Goal: Information Seeking & Learning: Learn about a topic

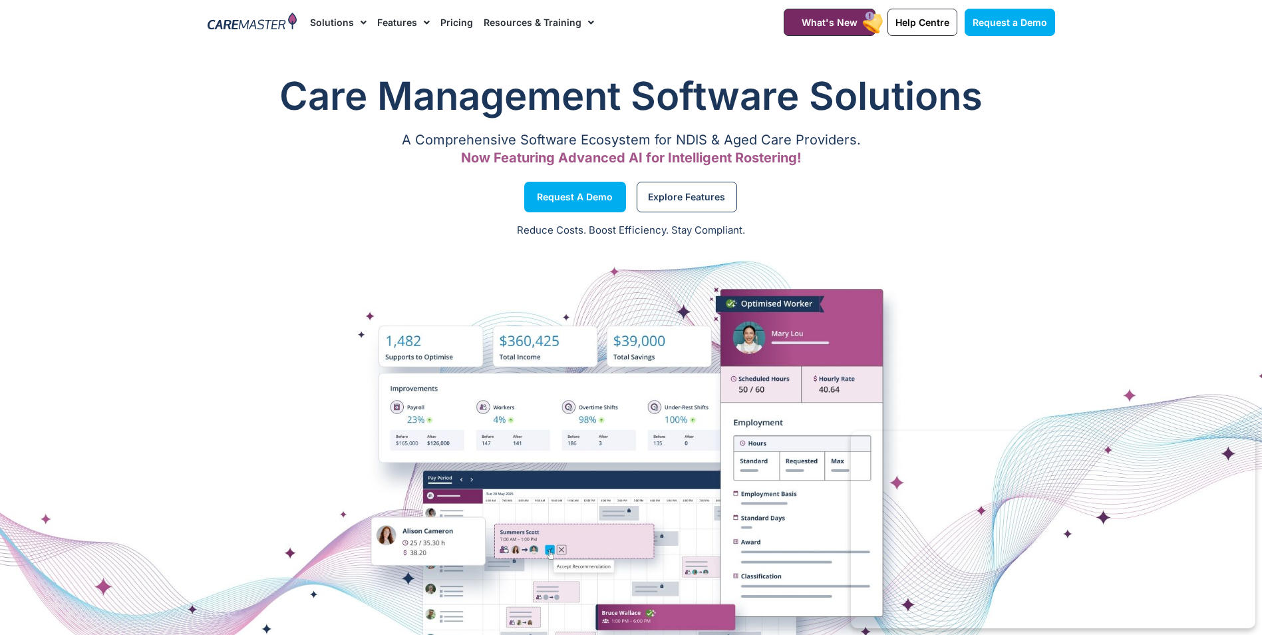
click at [276, 22] on img at bounding box center [253, 23] width 90 height 20
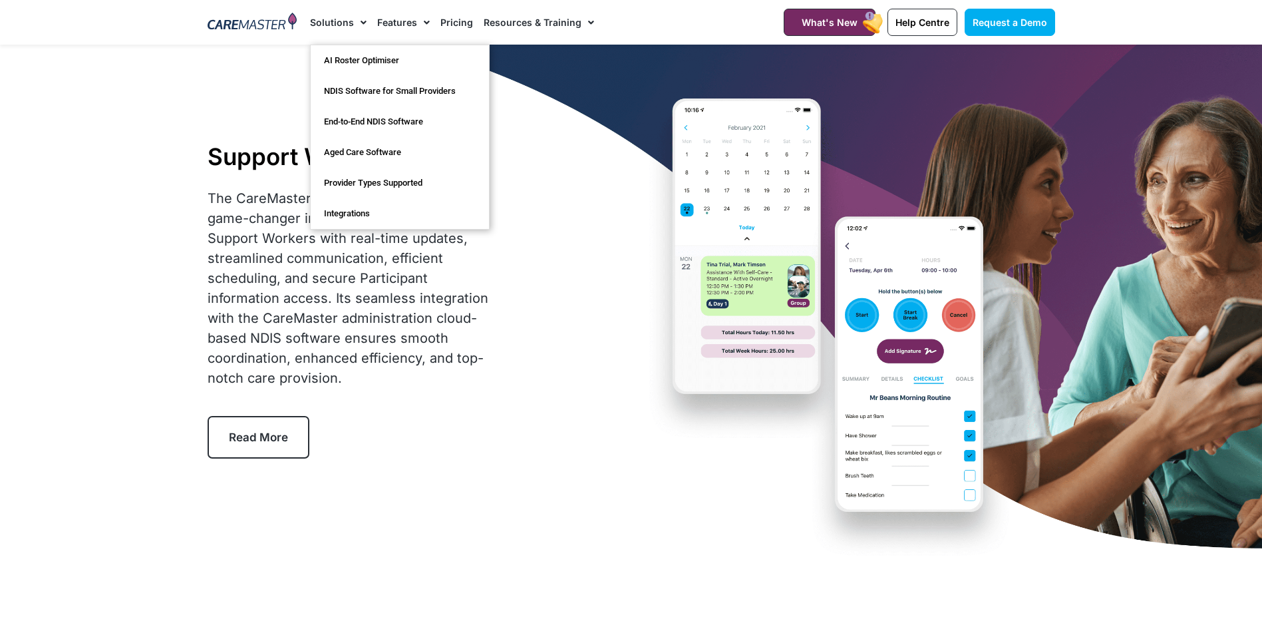
click at [338, 22] on link "Solutions" at bounding box center [338, 22] width 57 height 45
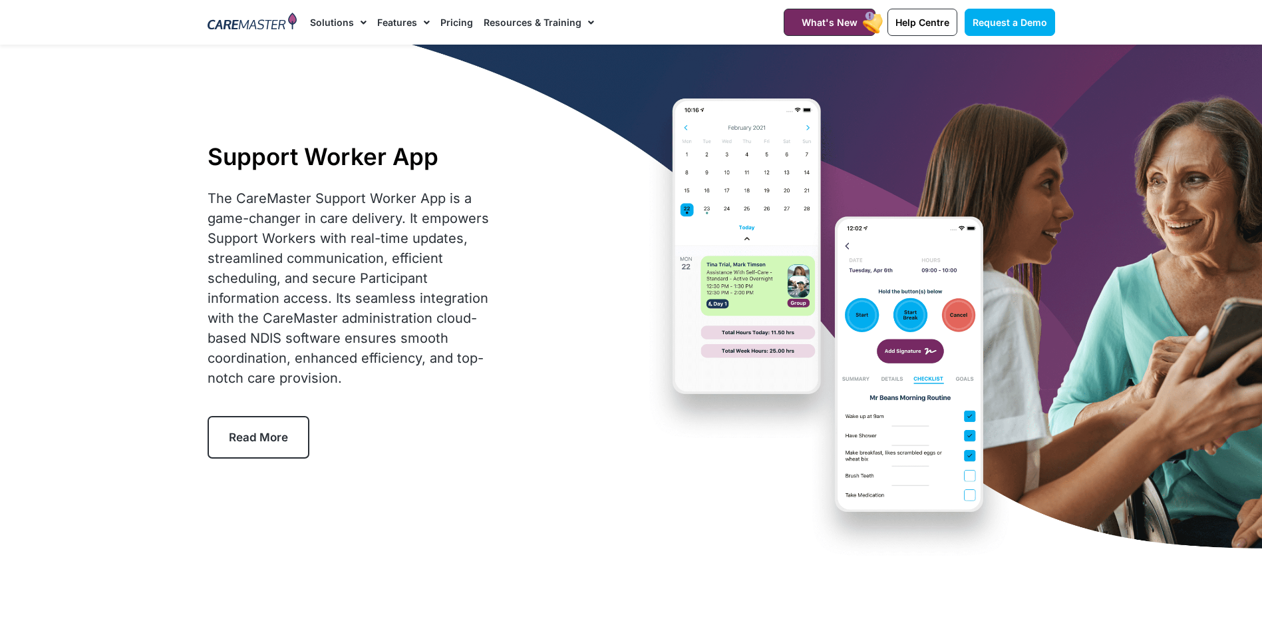
click at [383, 14] on link "Features" at bounding box center [403, 22] width 53 height 45
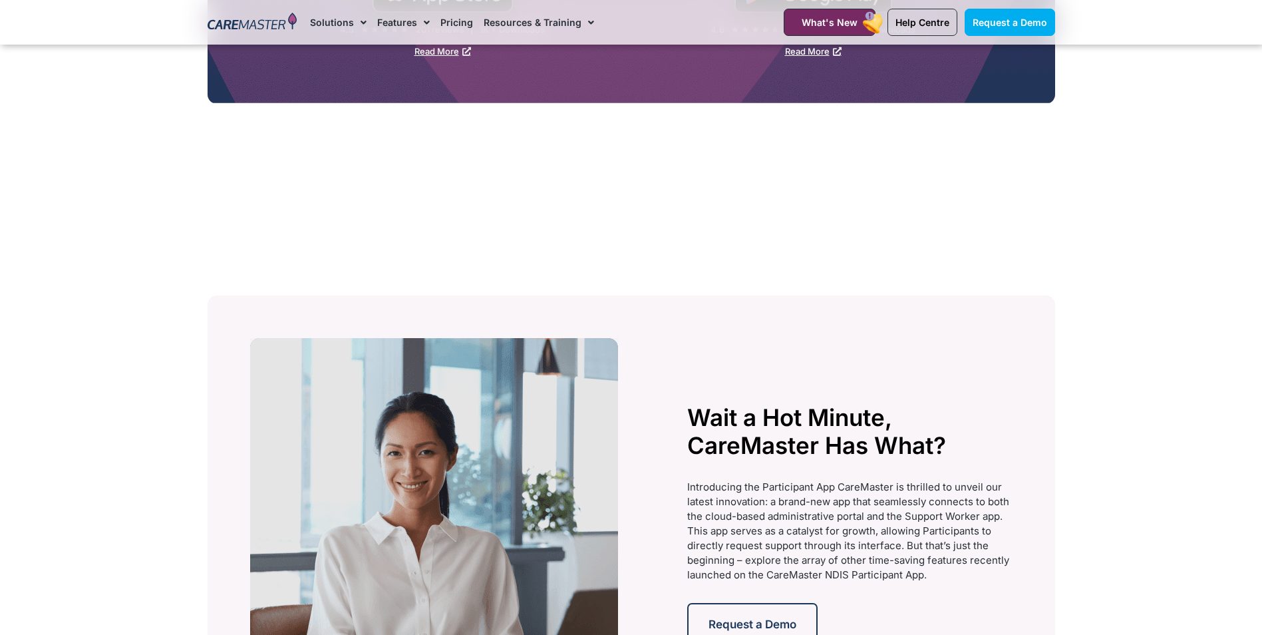
scroll to position [2527, 0]
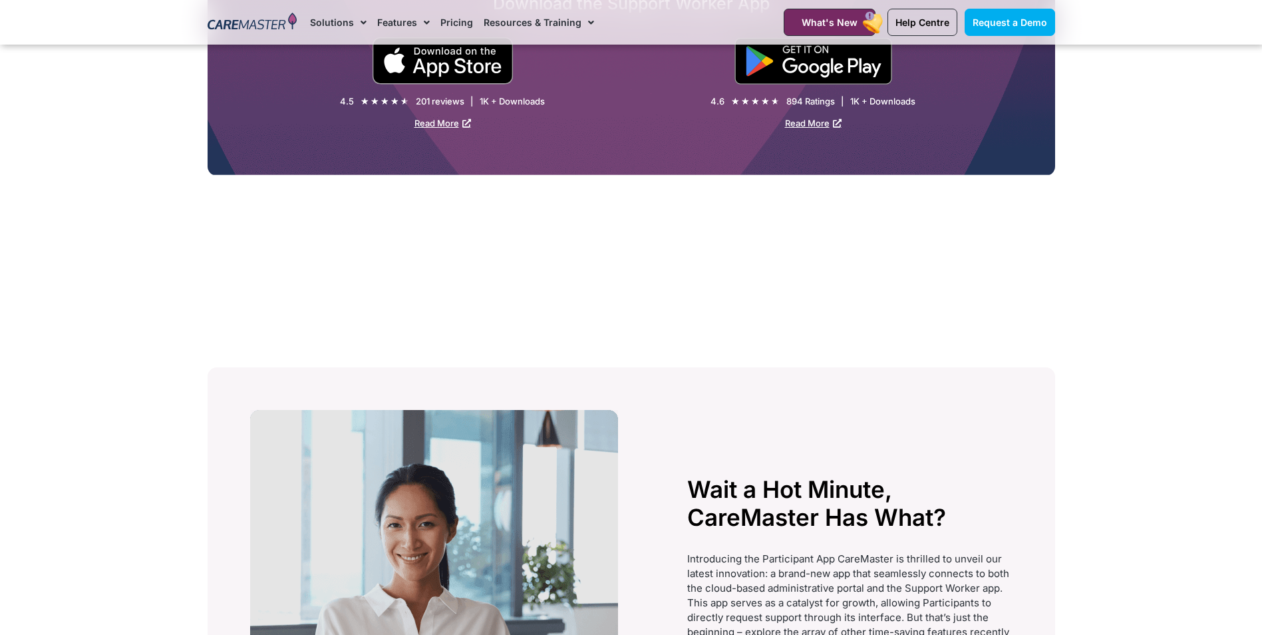
drag, startPoint x: 1225, startPoint y: 1, endPoint x: 812, endPoint y: 386, distance: 564.3
click at [812, 386] on section "Wait a Hot Minute, CareMaster Has What? Introducing the Participant App CareMas…" at bounding box center [631, 596] width 847 height 458
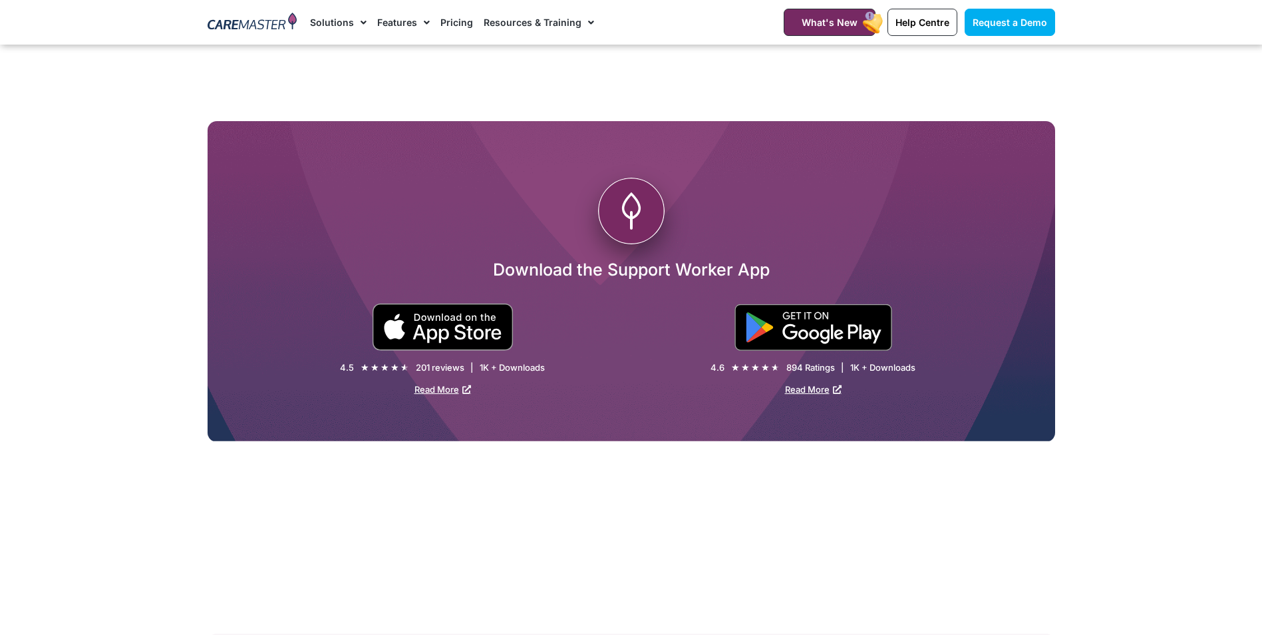
scroll to position [1995, 0]
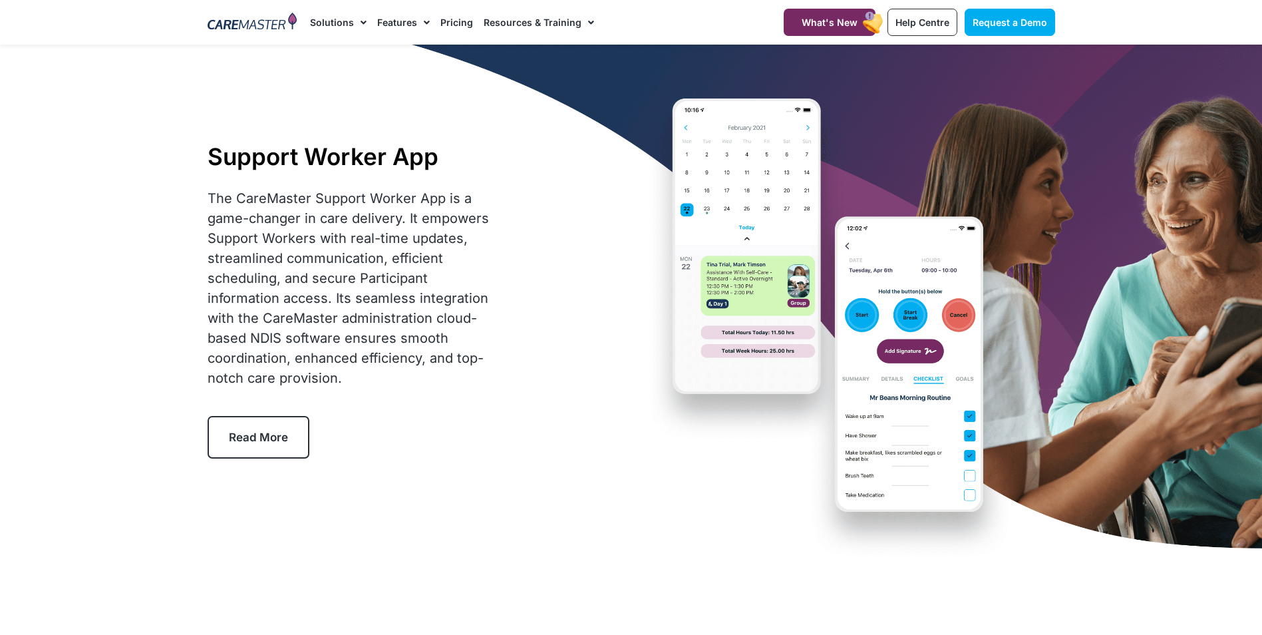
click at [895, 172] on div "Support Worker App The CareMaster Support Worker App is a game-changer in care …" at bounding box center [631, 300] width 861 height 511
